Goal: Transaction & Acquisition: Purchase product/service

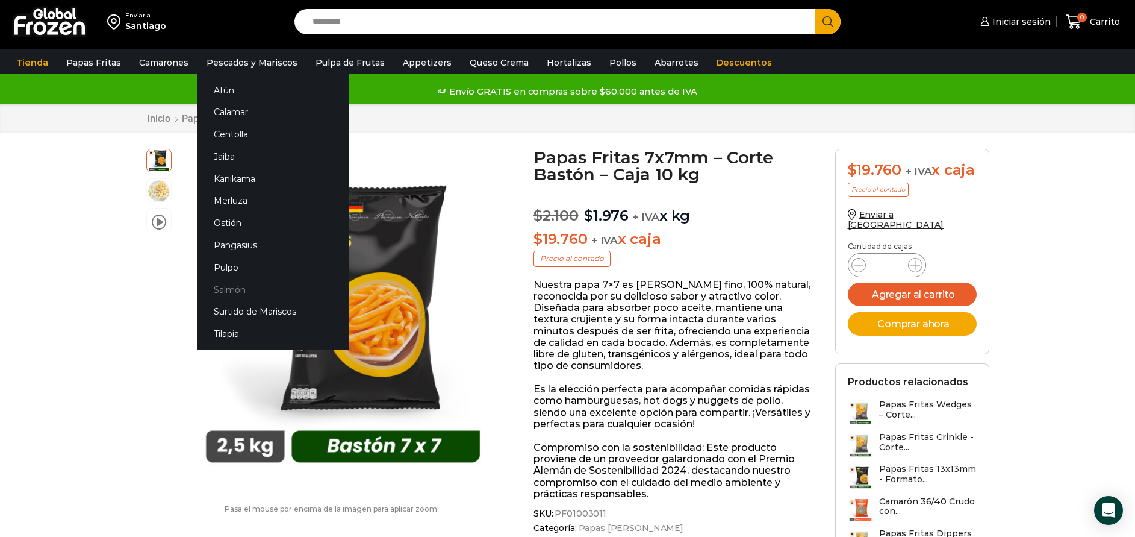
click at [234, 287] on link "Salmón" at bounding box center [274, 289] width 152 height 22
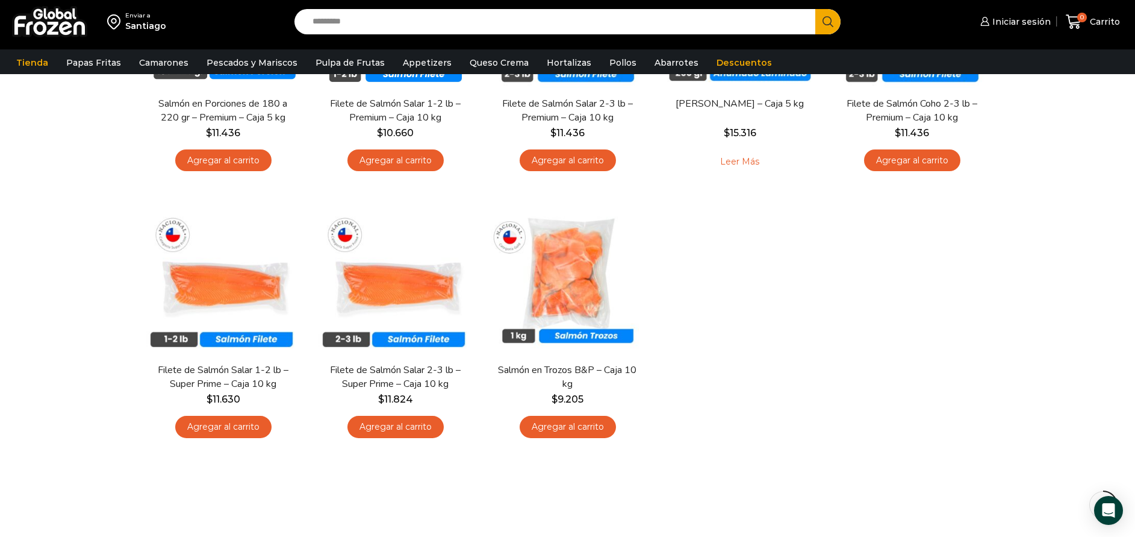
scroll to position [271, 0]
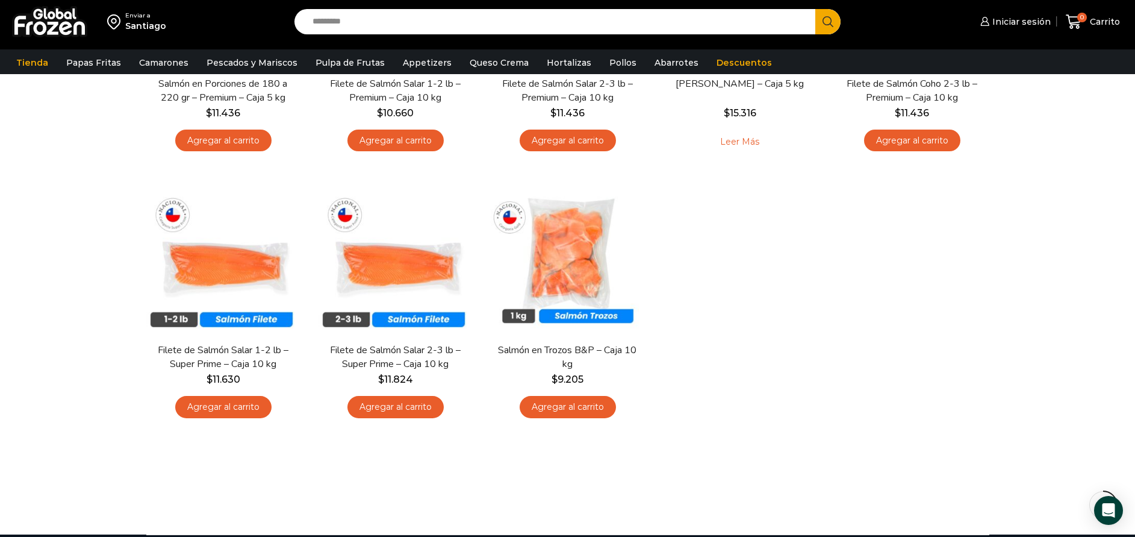
click at [448, 26] on input "Search input" at bounding box center [558, 21] width 503 height 25
type input "**********"
click at [815, 9] on button "Search" at bounding box center [827, 21] width 25 height 25
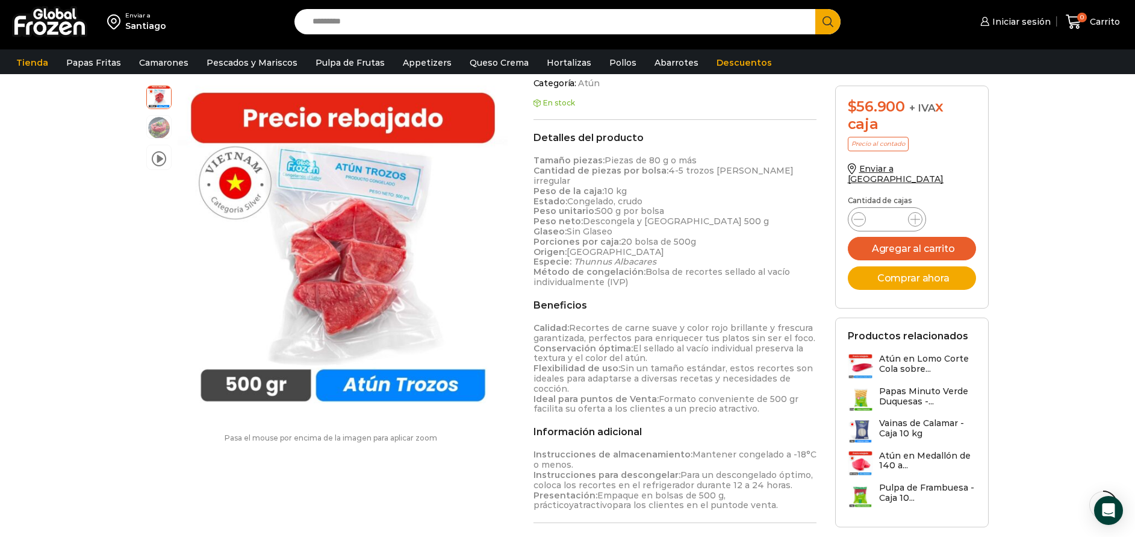
scroll to position [272, 0]
